Goal: Task Accomplishment & Management: Manage account settings

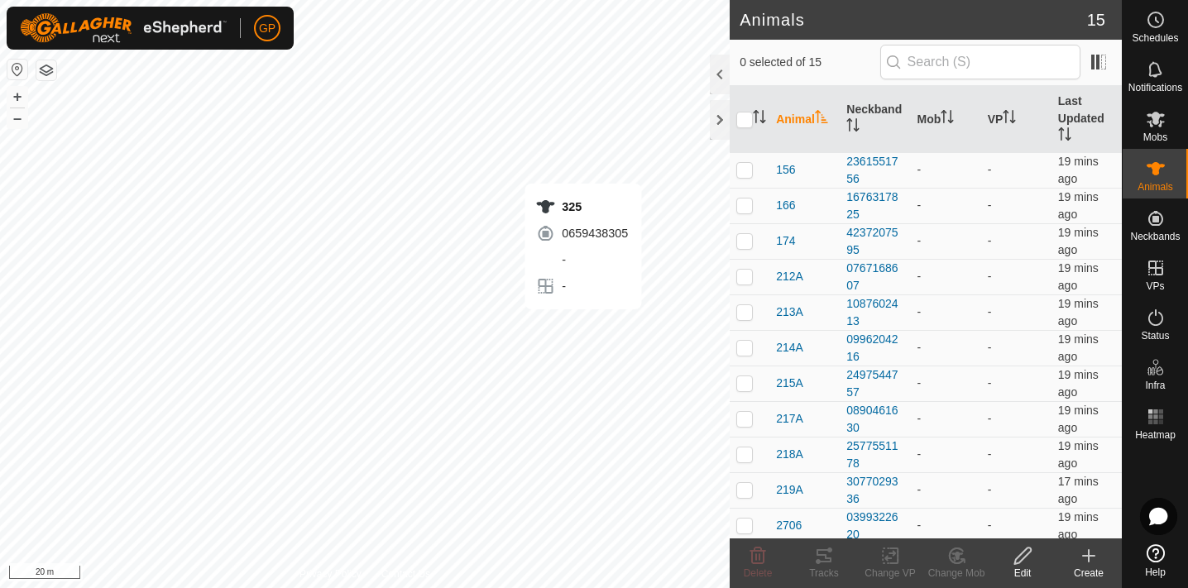
checkbox input "true"
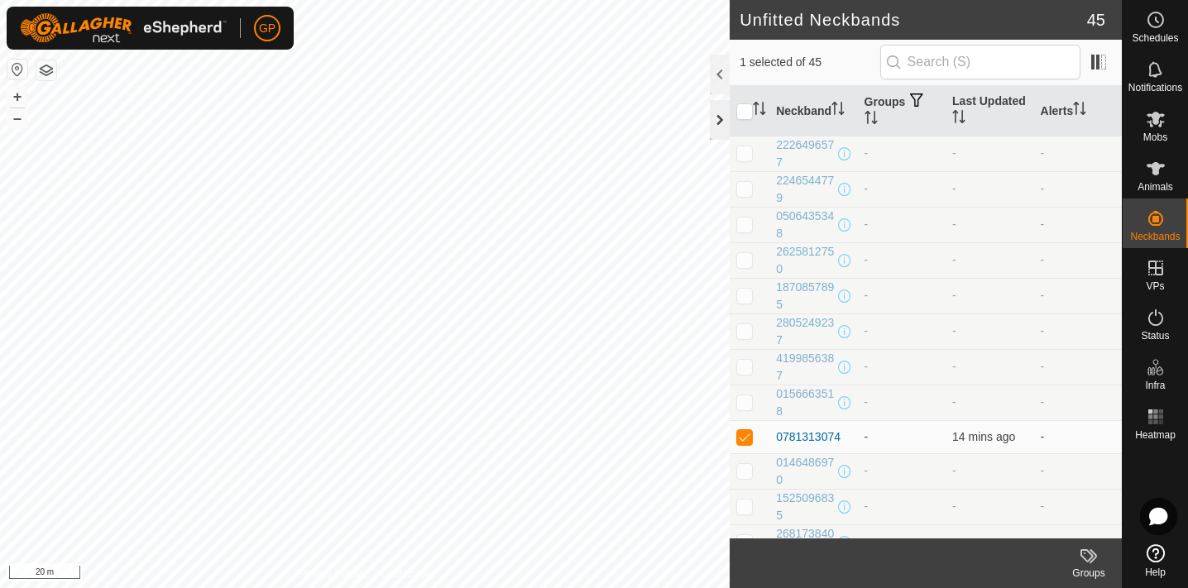
click at [719, 118] on div at bounding box center [720, 120] width 20 height 40
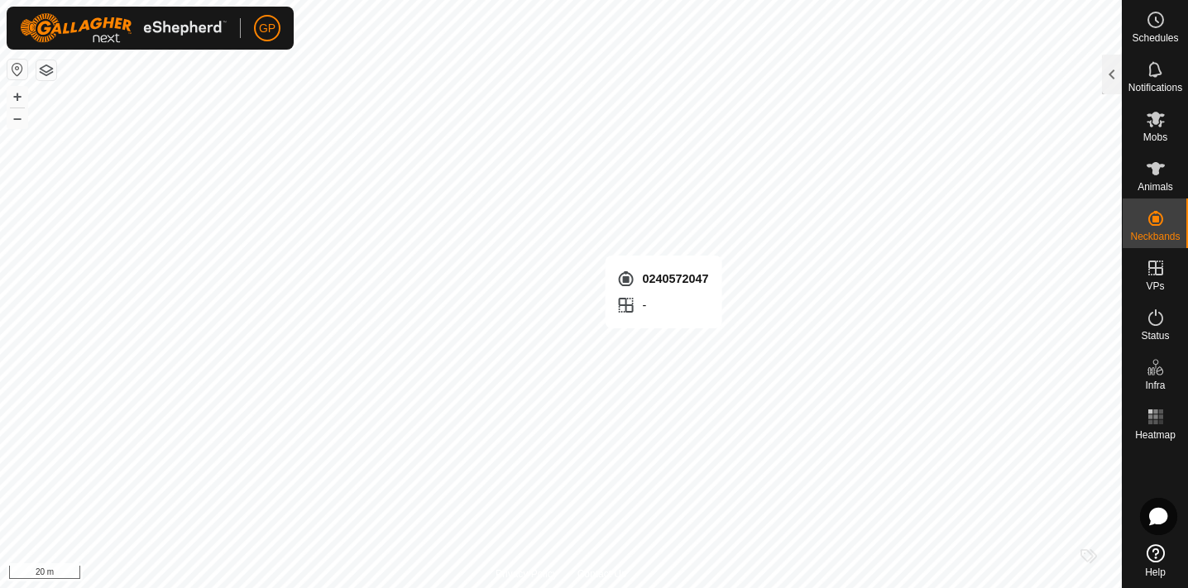
checkbox input "false"
checkbox input "true"
checkbox input "false"
checkbox input "true"
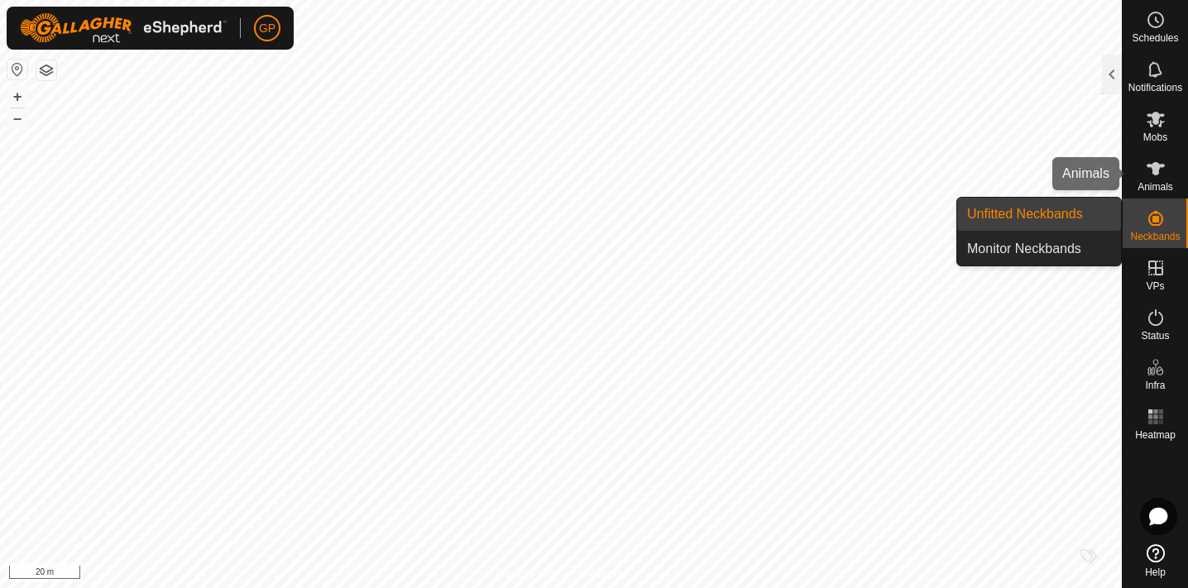
click at [1156, 172] on icon at bounding box center [1156, 168] width 18 height 13
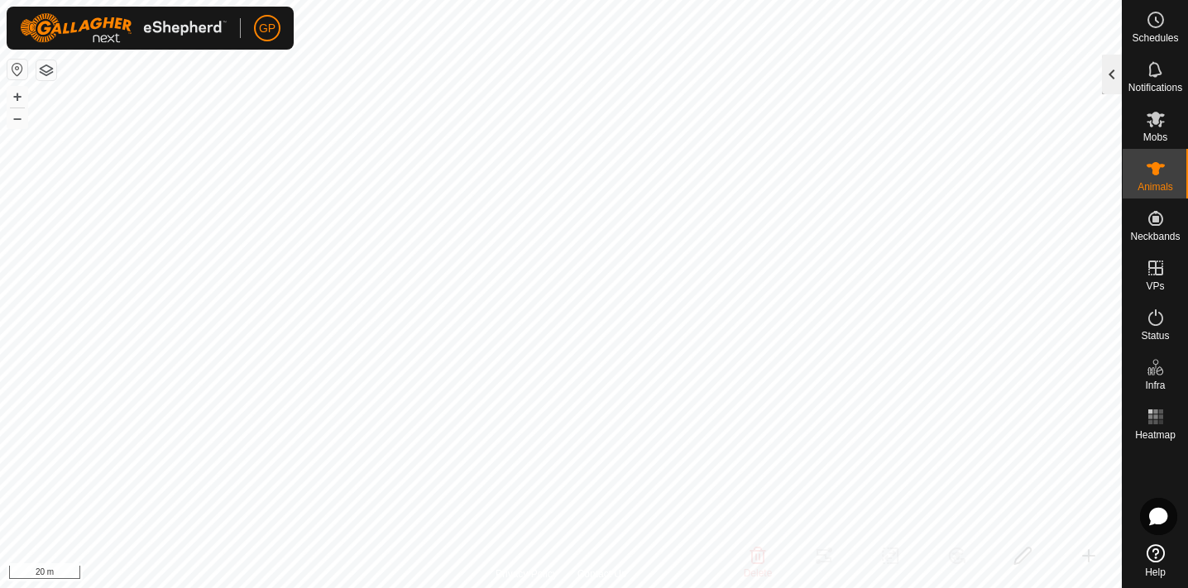
click at [1111, 72] on div at bounding box center [1112, 75] width 20 height 40
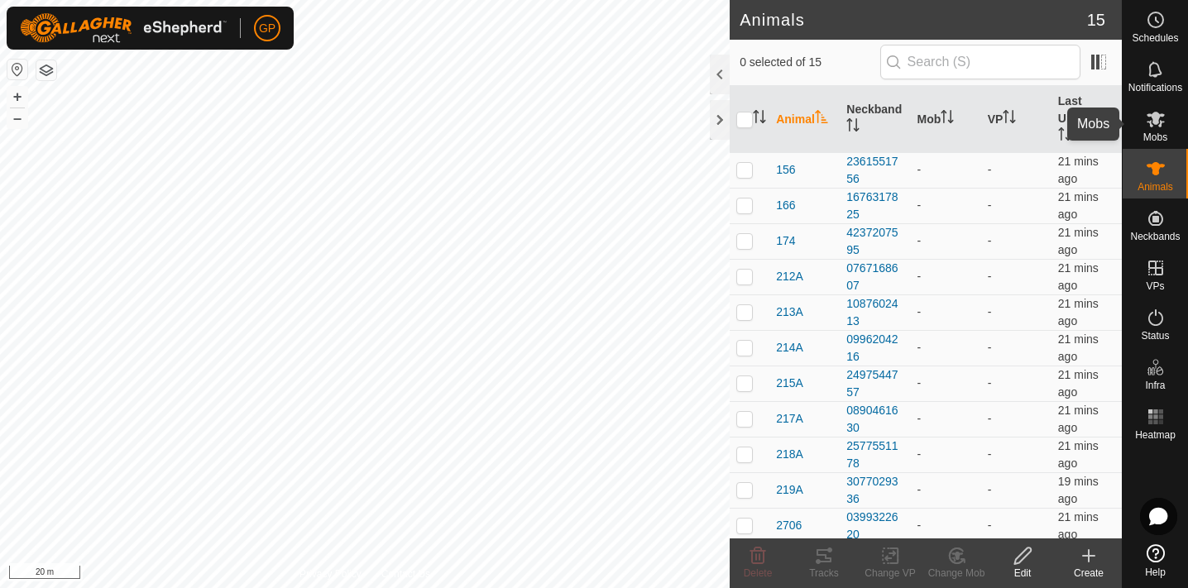
click at [1158, 121] on icon at bounding box center [1156, 120] width 18 height 16
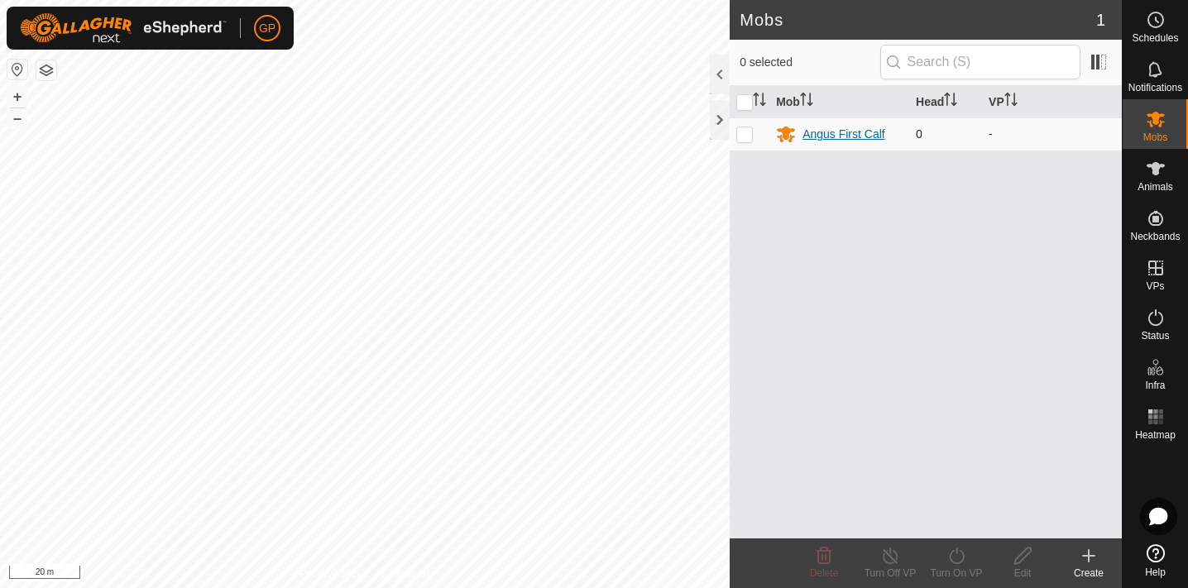
click at [864, 133] on div "Angus First Calf" at bounding box center [844, 134] width 83 height 17
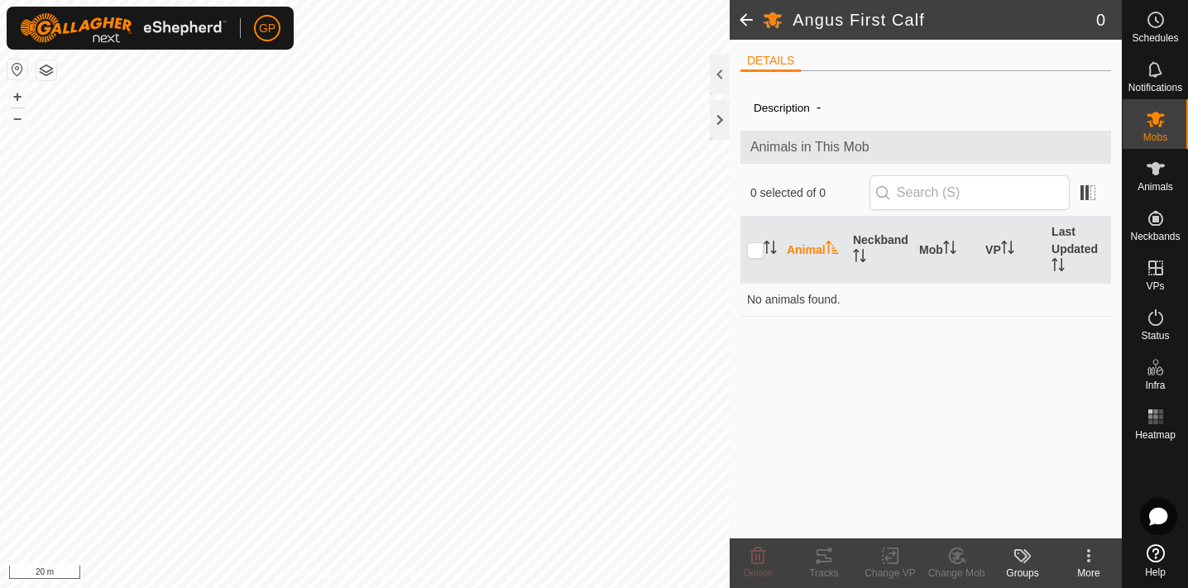
click at [1075, 548] on kebab-svg-icon at bounding box center [1089, 556] width 66 height 20
click at [1012, 389] on div "Description - Animals in This Mob 0 selected of 0 Animal Neckband Mob VP Last U…" at bounding box center [926, 311] width 371 height 454
